Goal: Task Accomplishment & Management: Use online tool/utility

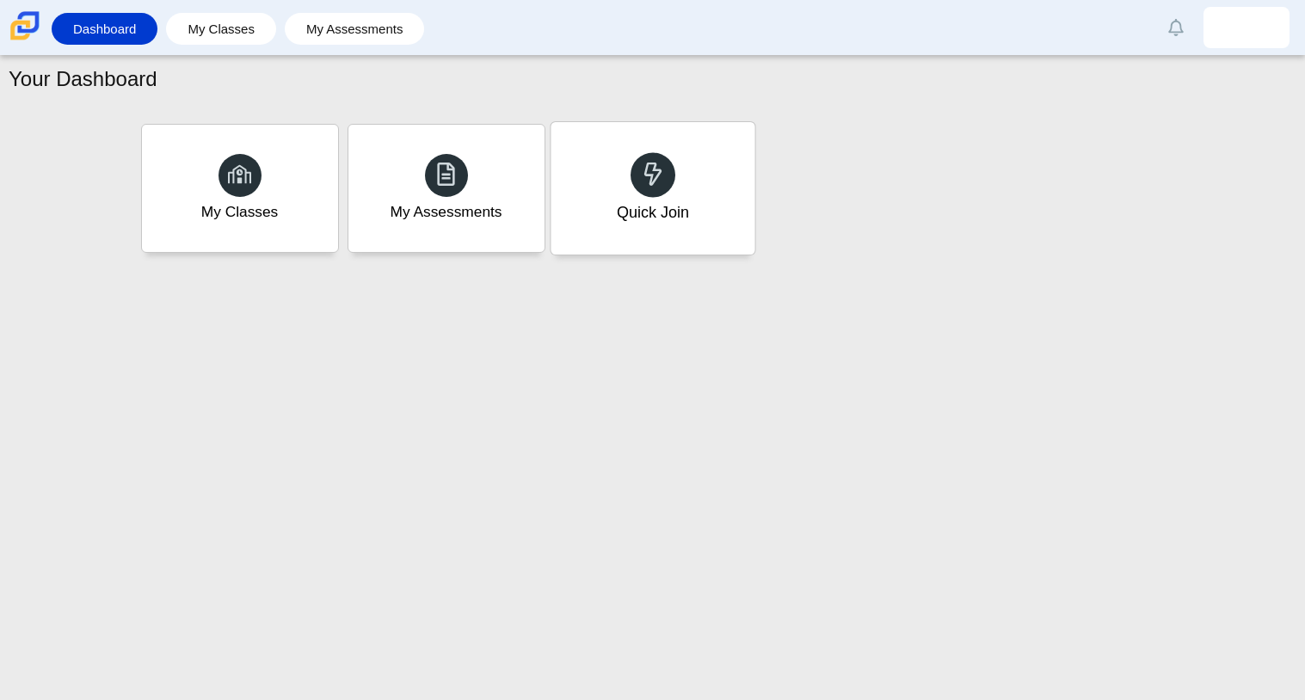
click at [622, 192] on div "Quick Join" at bounding box center [652, 188] width 204 height 132
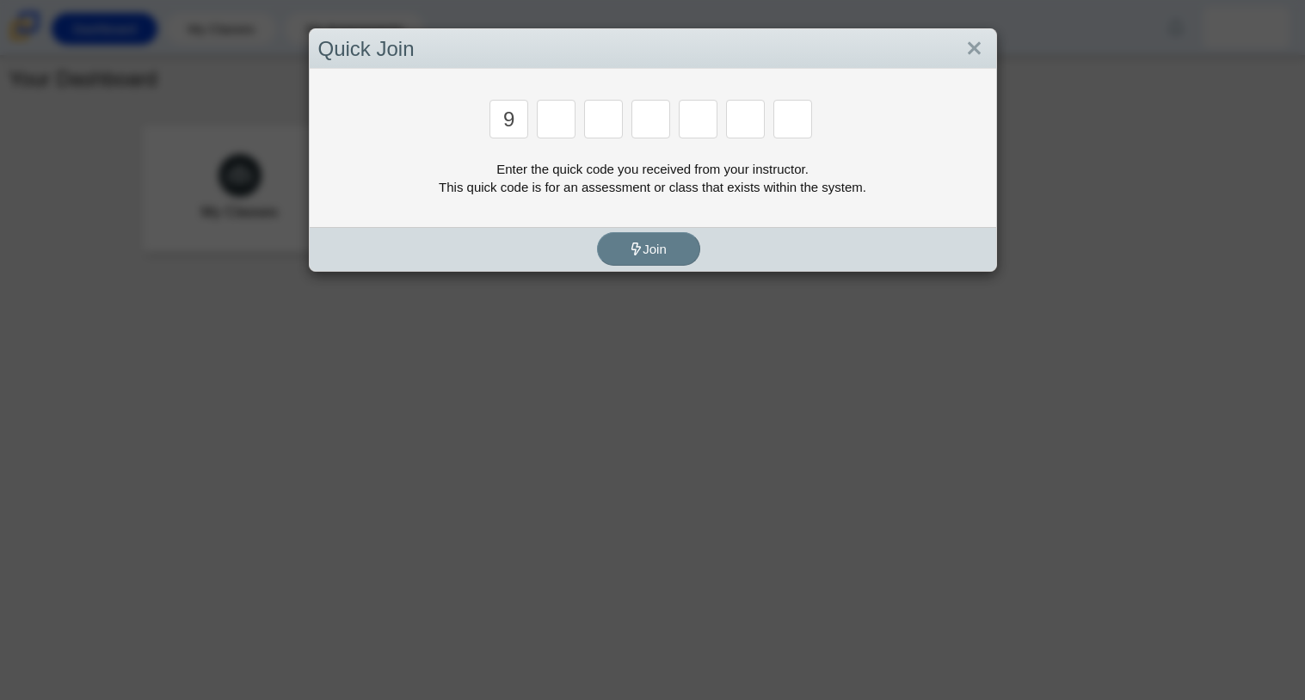
type input "9"
type input "p"
type input "y"
type input "8"
type input "6"
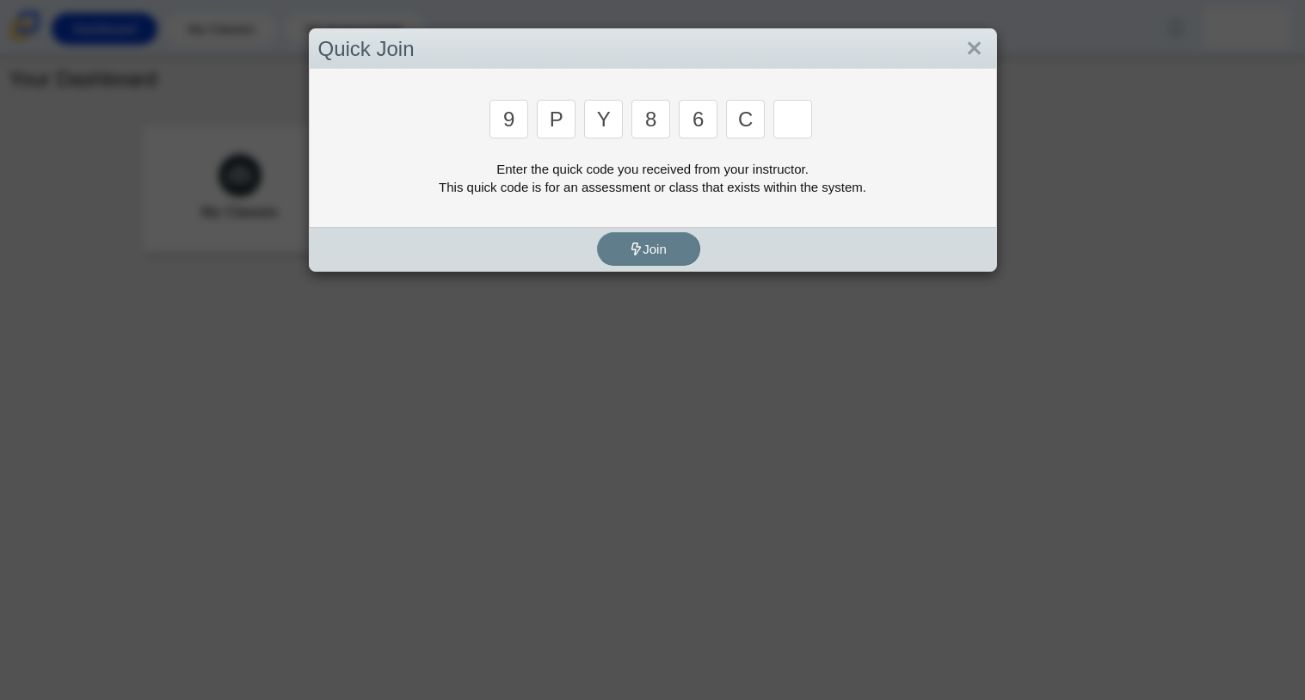
type input "c"
type input "9"
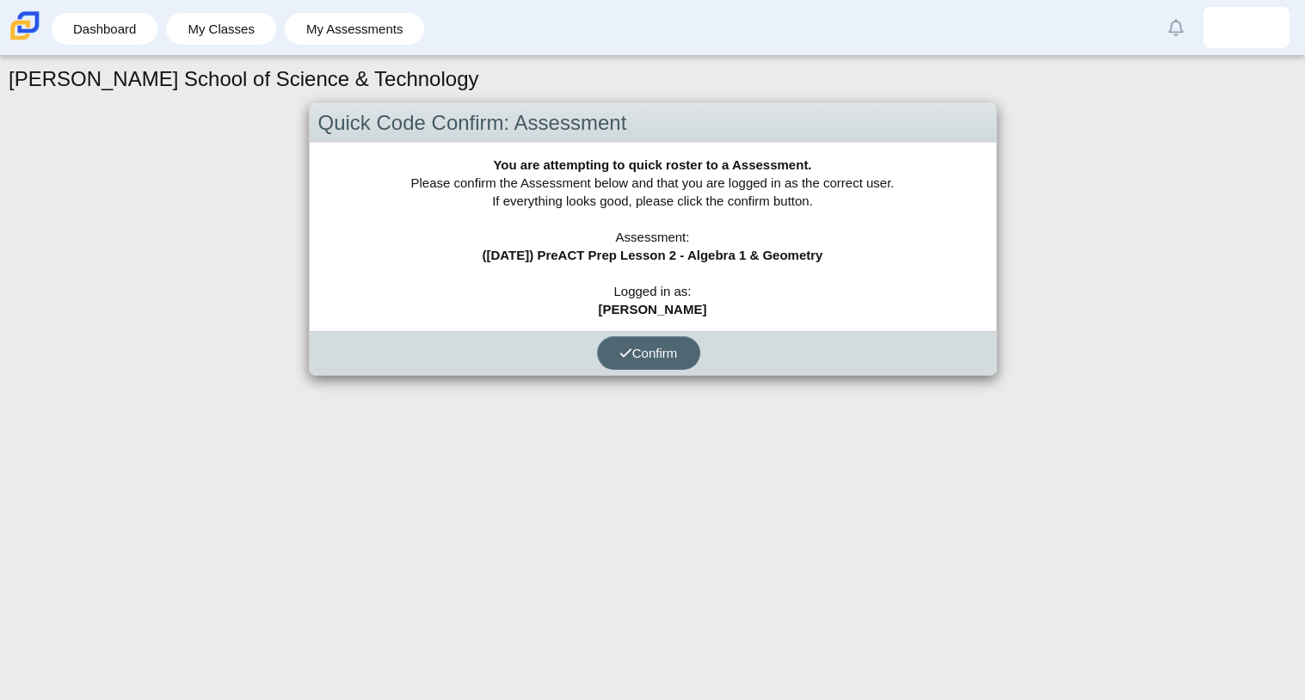
click at [655, 352] on span "Confirm" at bounding box center [648, 353] width 58 height 15
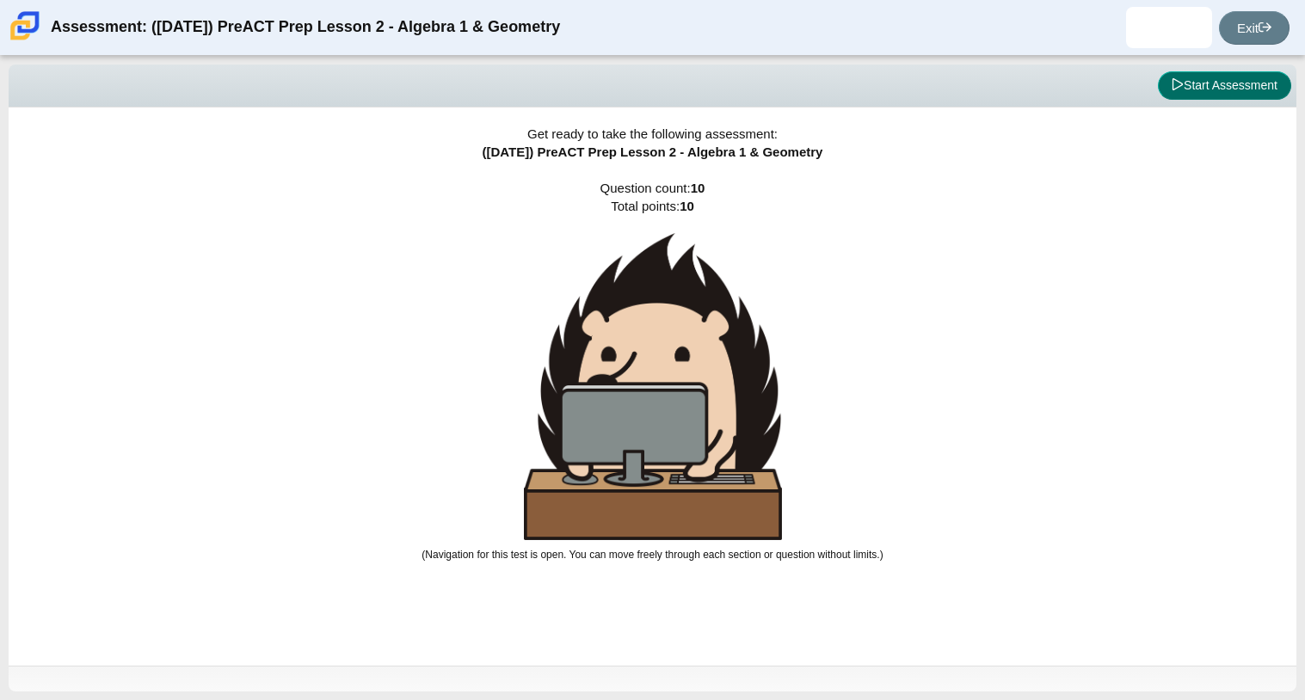
click at [1203, 93] on button "Start Assessment" at bounding box center [1224, 85] width 133 height 29
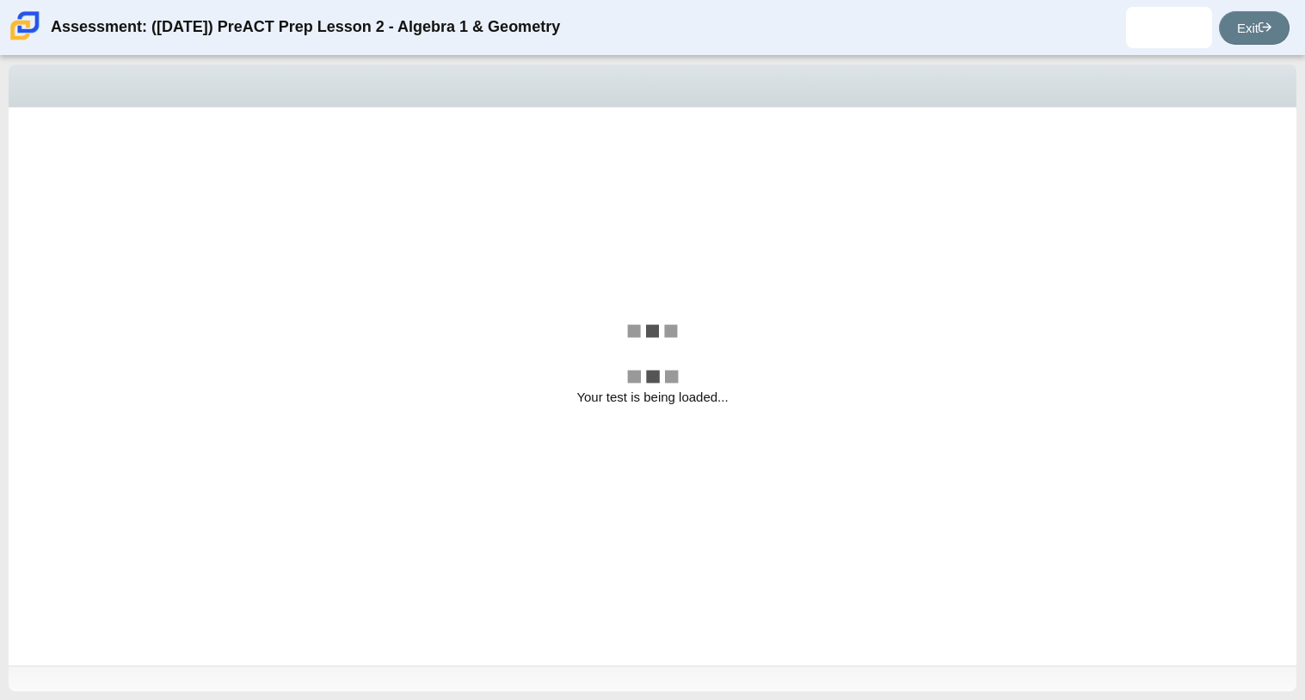
select select "bbf5d072-3e0b-44c4-9a12-6e7c9033f65b"
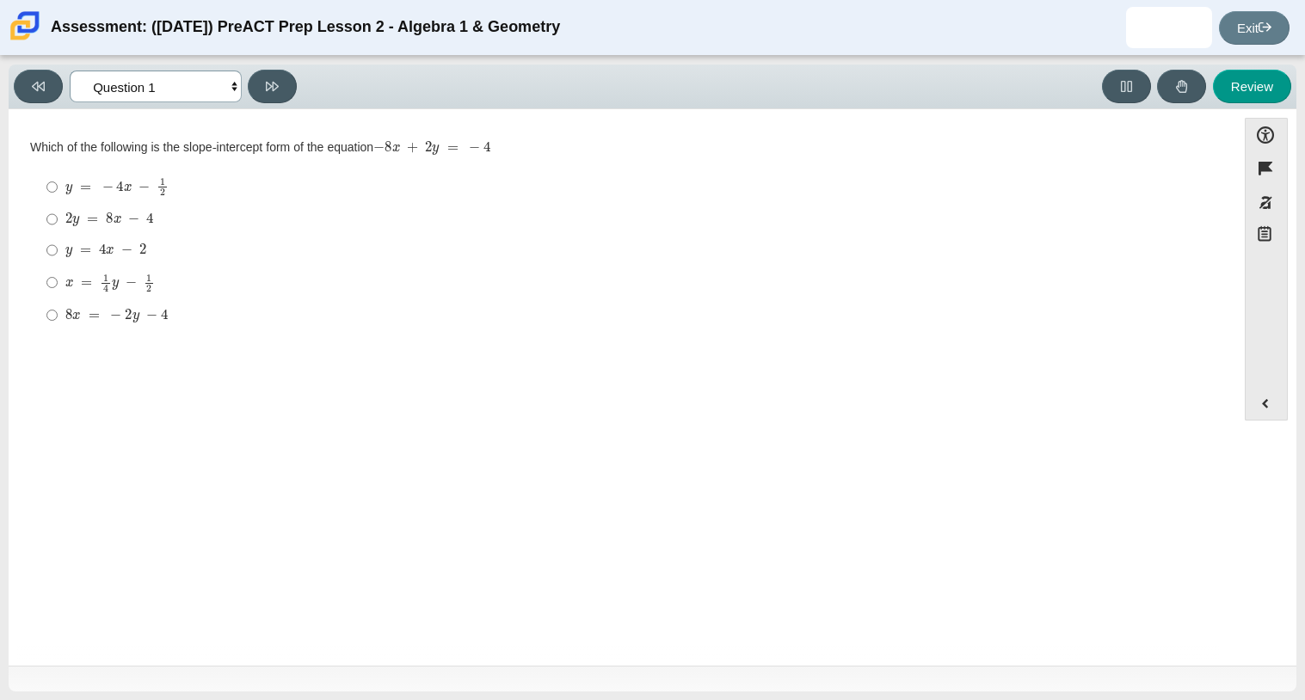
click at [157, 92] on select "Questions Question 1 Question 2 Question 3 Question 4 Question 5 Question 6 Que…" at bounding box center [156, 87] width 172 height 32
click at [89, 210] on mjx-container "2 y = 8 x − 4" at bounding box center [109, 217] width 89 height 33
click at [58, 210] on input "2 y = 8 x − 4 2 y = 8 x − 4" at bounding box center [51, 219] width 11 height 31
radio input "true"
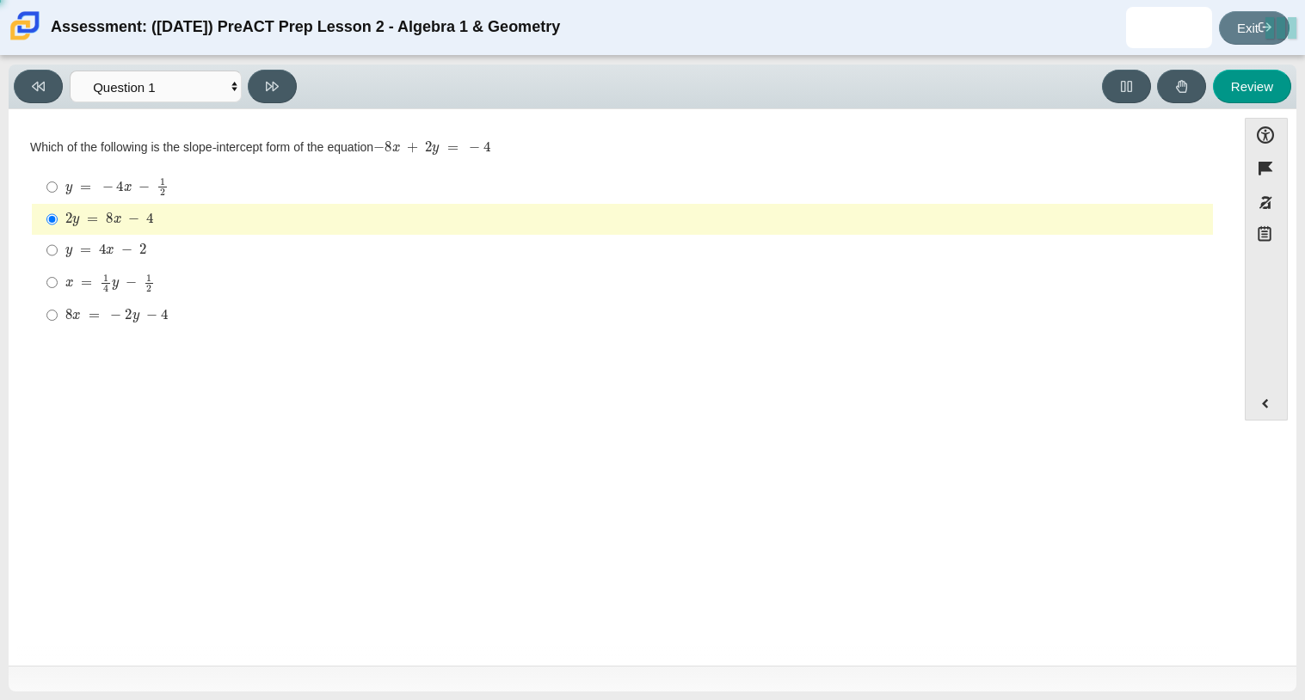
click at [91, 282] on mjx-c "Assessment items" at bounding box center [86, 283] width 11 height 9
click at [58, 282] on input "x = 1 4 y − 1 2 x = 1 4 y − 1 2" at bounding box center [51, 283] width 11 height 34
radio input "true"
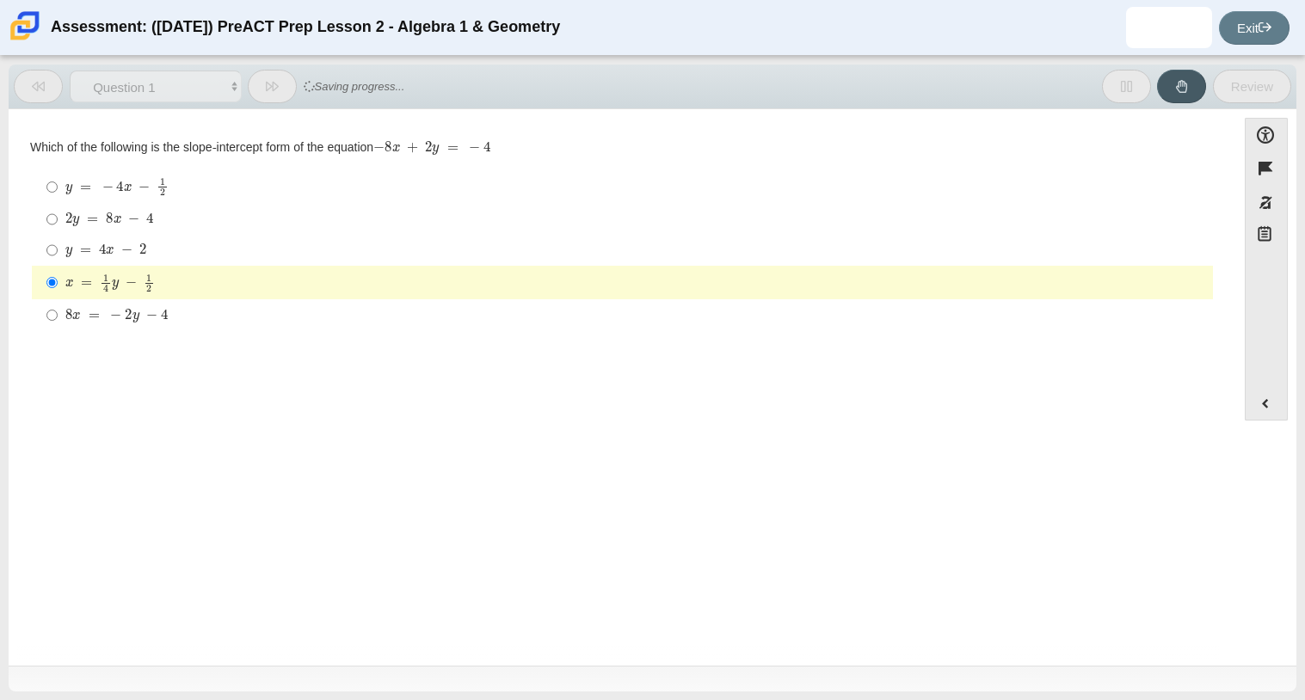
click at [91, 277] on mjx-math "Assessment items" at bounding box center [109, 283] width 89 height 19
click at [58, 277] on input "x = 1 4 y − 1 2 x = 1 4 y − 1 2" at bounding box center [51, 283] width 11 height 34
click at [204, 422] on div "Question Which of the following is the slope-intercept form of the equation − 8…" at bounding box center [622, 390] width 1210 height 537
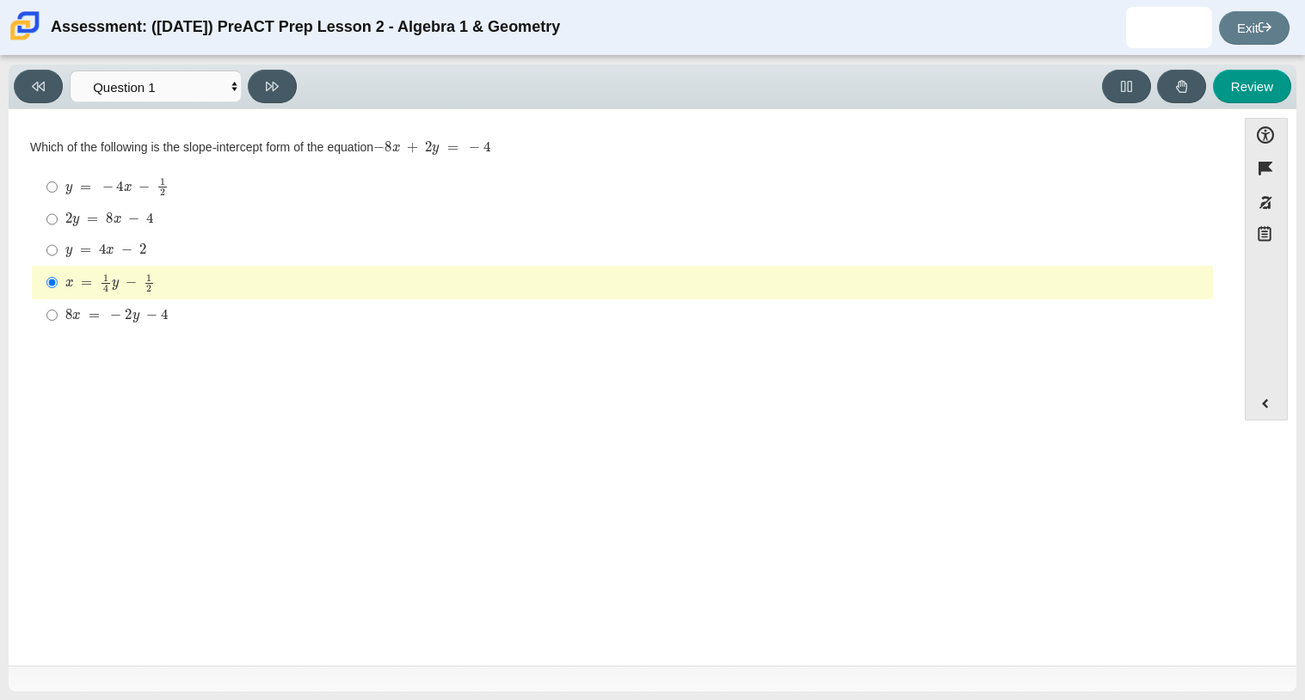
click at [165, 326] on mjx-container "8 x = − 2 y − 4" at bounding box center [116, 314] width 102 height 33
click at [58, 326] on input "8 x = − 2 y − 4 8 x = − 2 y − 4" at bounding box center [51, 314] width 11 height 31
radio input "true"
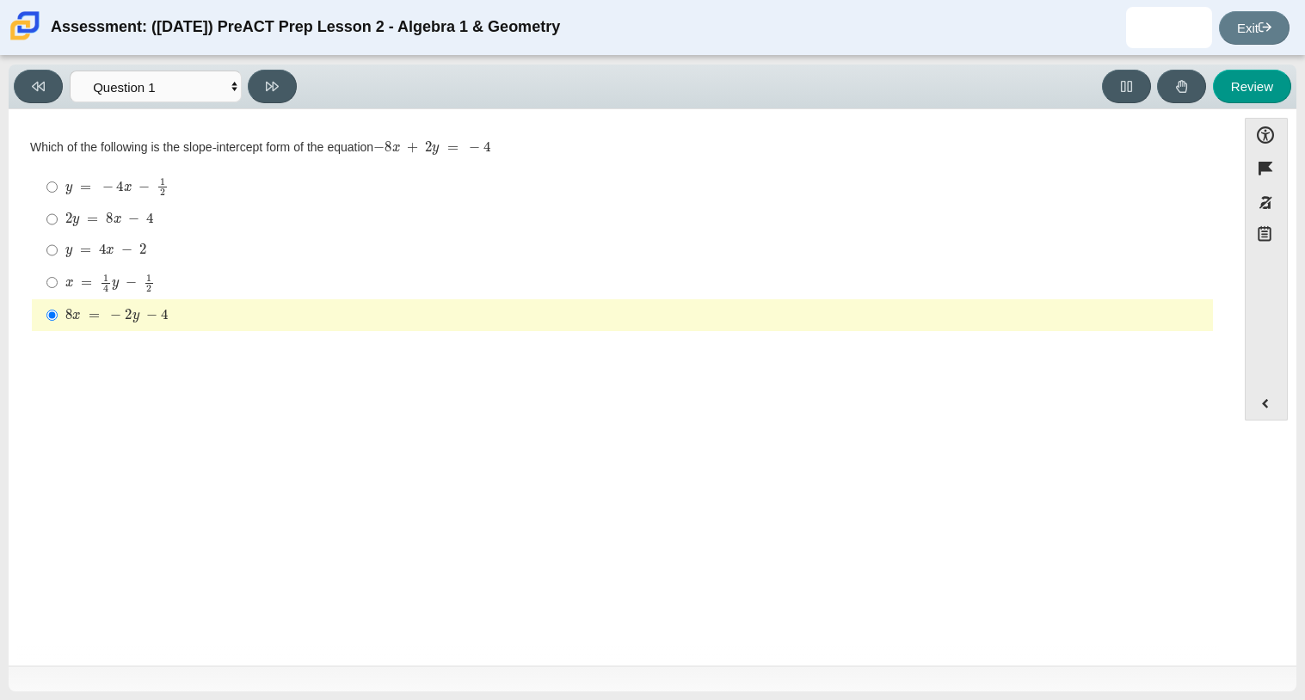
click at [82, 213] on mjx-math "Assessment items" at bounding box center [109, 219] width 89 height 15
click at [58, 213] on input "2 y = 8 x − 4 2 y = 8 x − 4" at bounding box center [51, 219] width 11 height 31
radio input "true"
